Goal: Check status: Check status

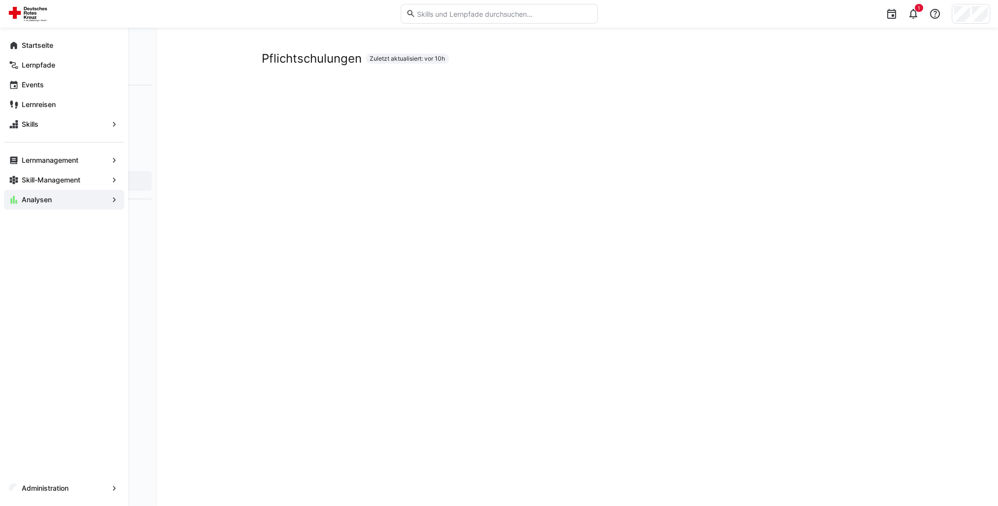
click at [19, 41] on div "Startseite" at bounding box center [64, 45] width 120 height 20
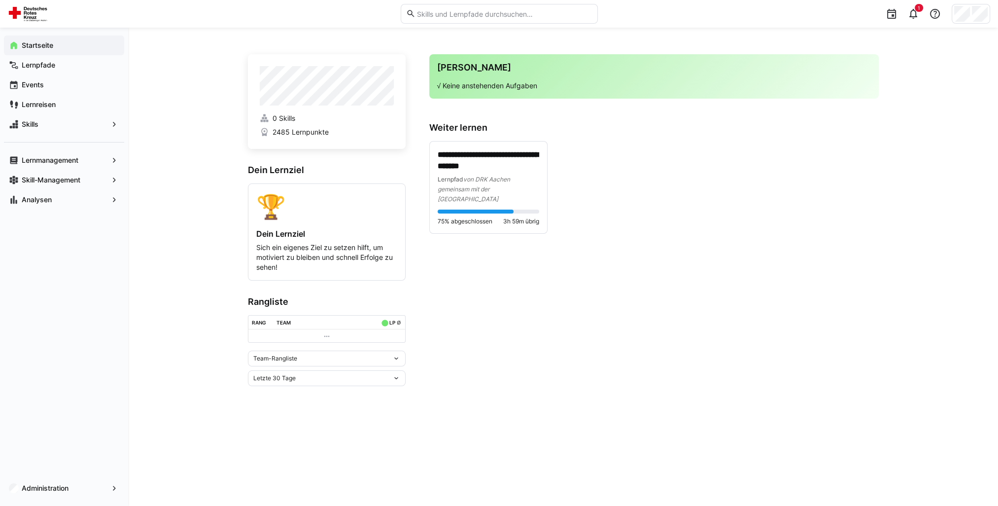
click at [79, 155] on span "Lernmanagement" at bounding box center [64, 160] width 88 height 10
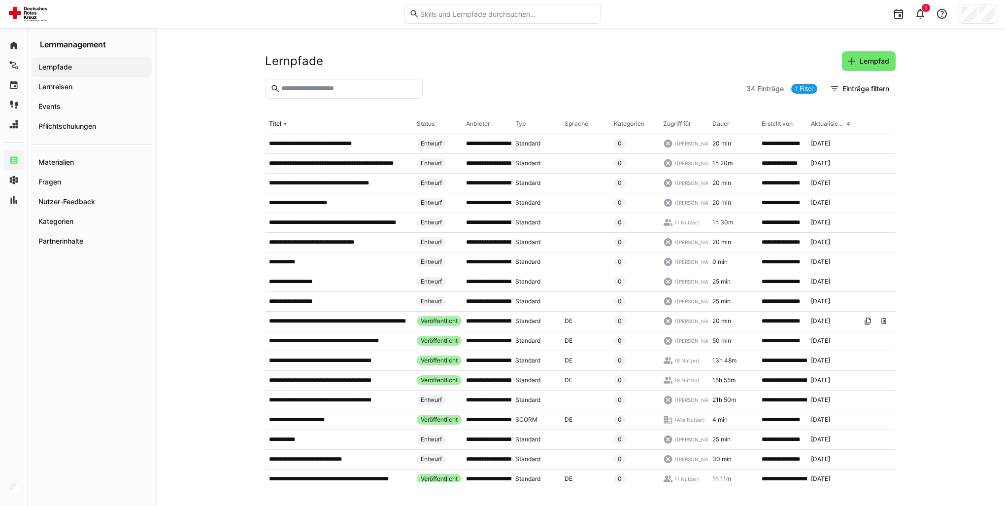
click at [0, 0] on app-navigation-label "Pflichtschulungen" at bounding box center [0, 0] width 0 height 0
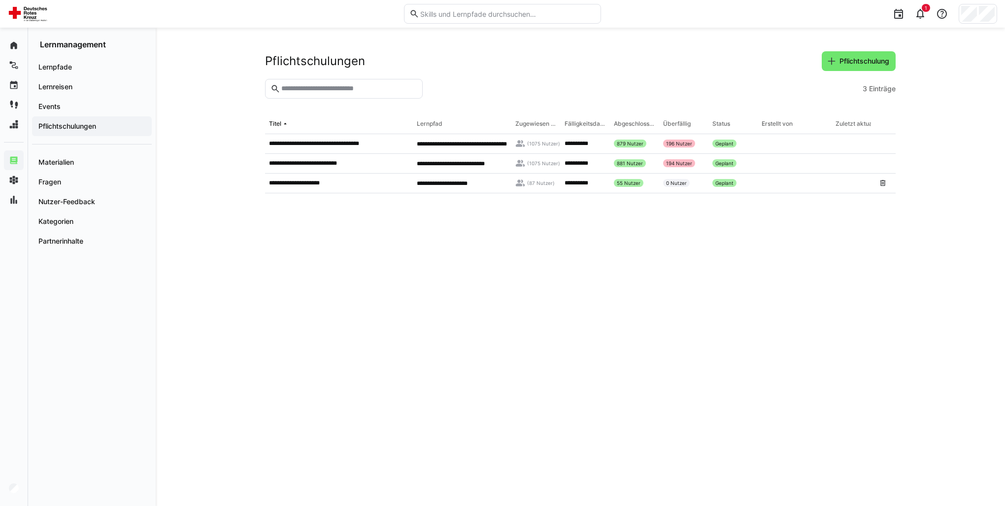
click at [309, 182] on p "**********" at bounding box center [300, 183] width 63 height 8
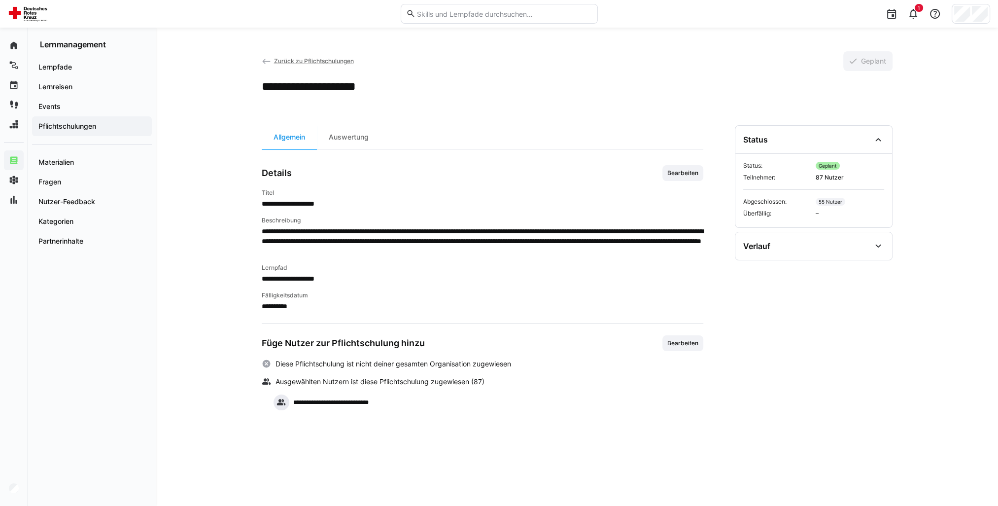
click at [335, 140] on div "Auswertung" at bounding box center [349, 137] width 64 height 24
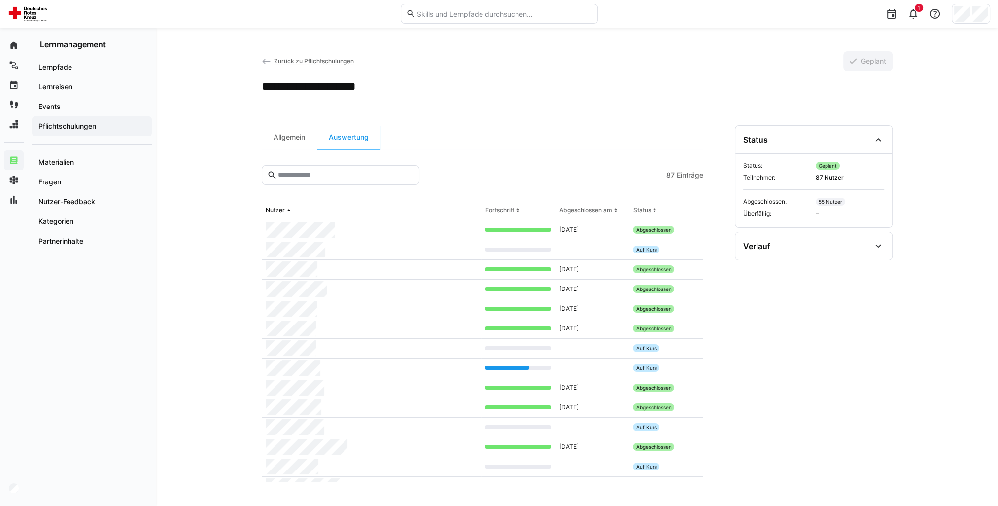
scroll to position [99, 0]
